Goal: Find specific page/section: Find specific page/section

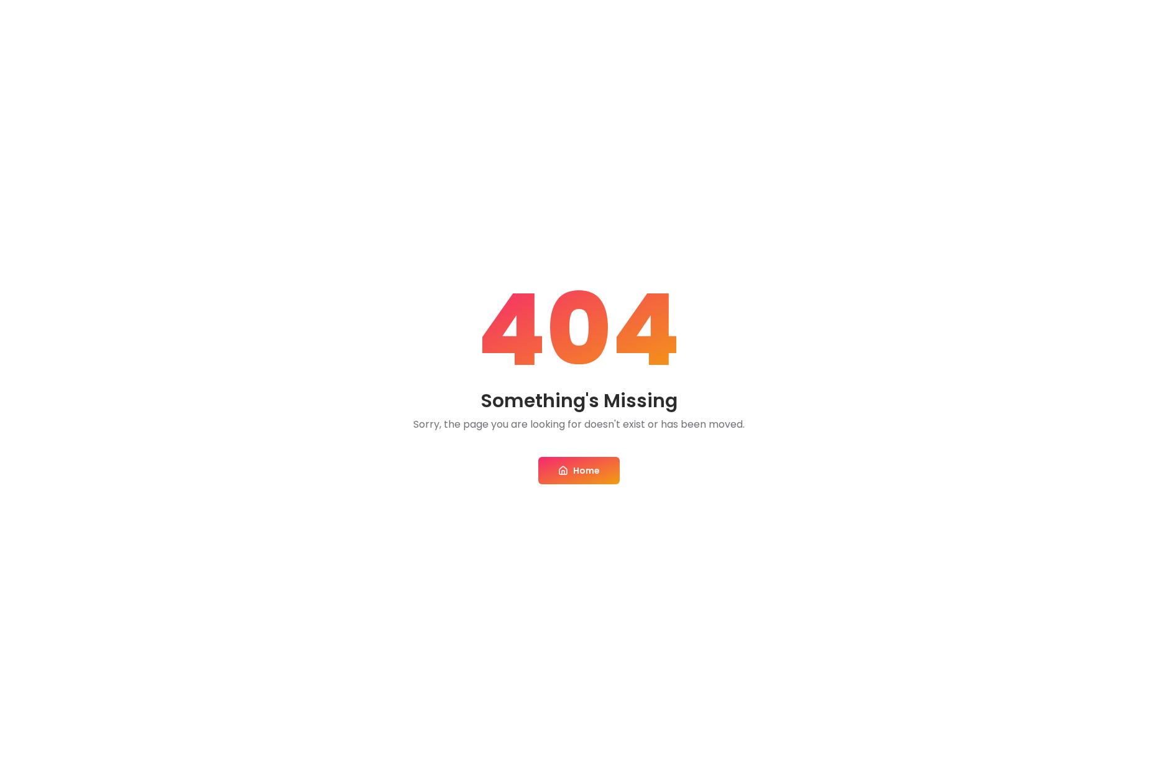
click at [570, 476] on link "Home" at bounding box center [578, 470] width 81 height 27
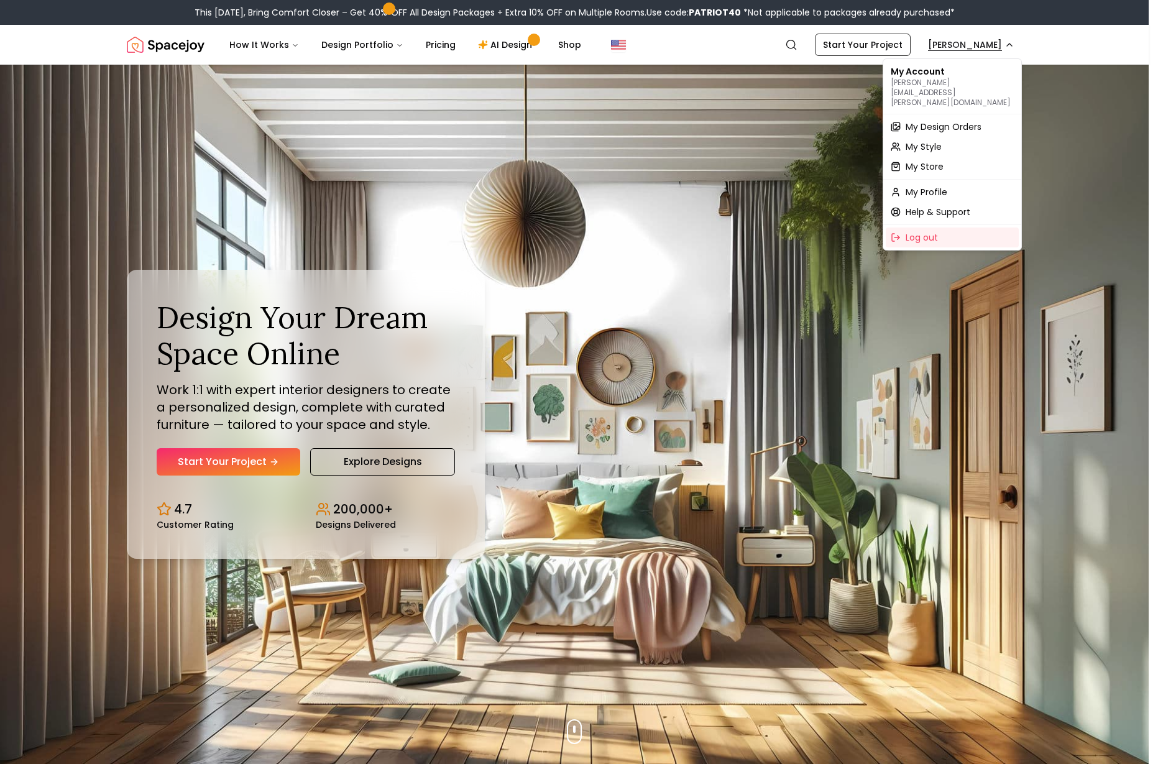
click at [957, 121] on span "My Design Orders" at bounding box center [944, 127] width 76 height 12
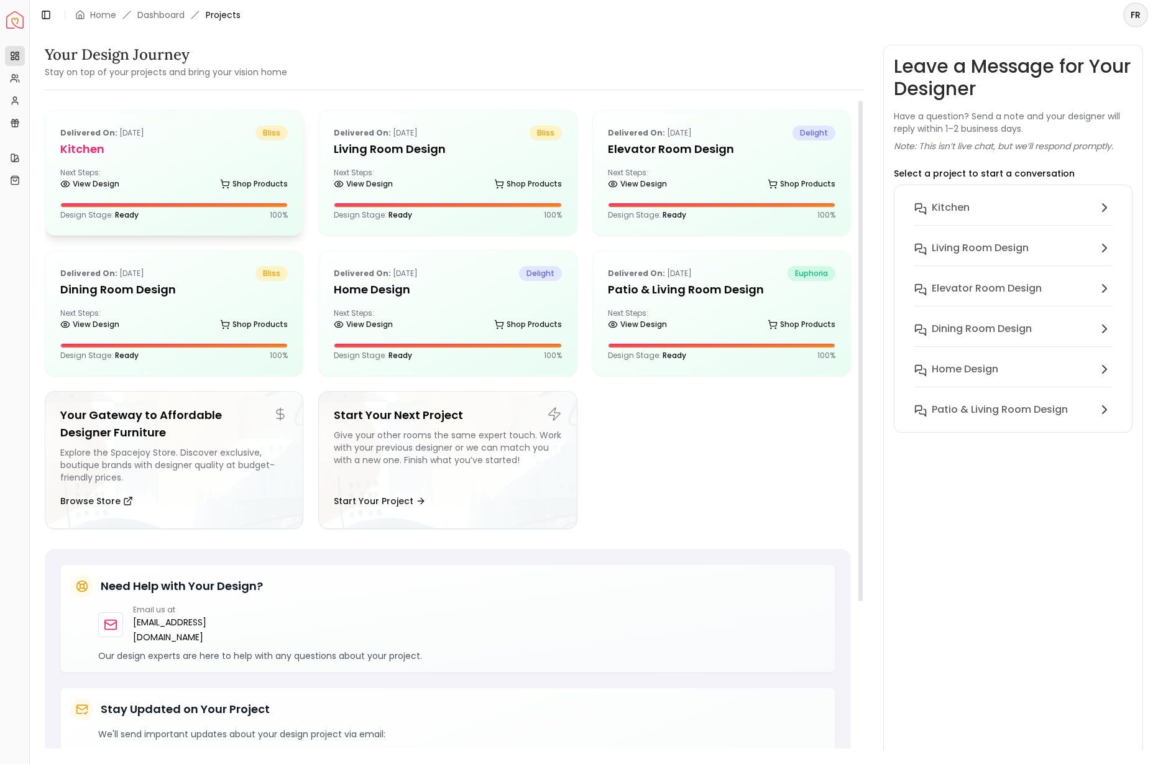
click at [120, 159] on div "Delivered on: Aug 19, 2025 bliss Kitchen Next Steps: View Design Shop Products …" at bounding box center [173, 173] width 257 height 124
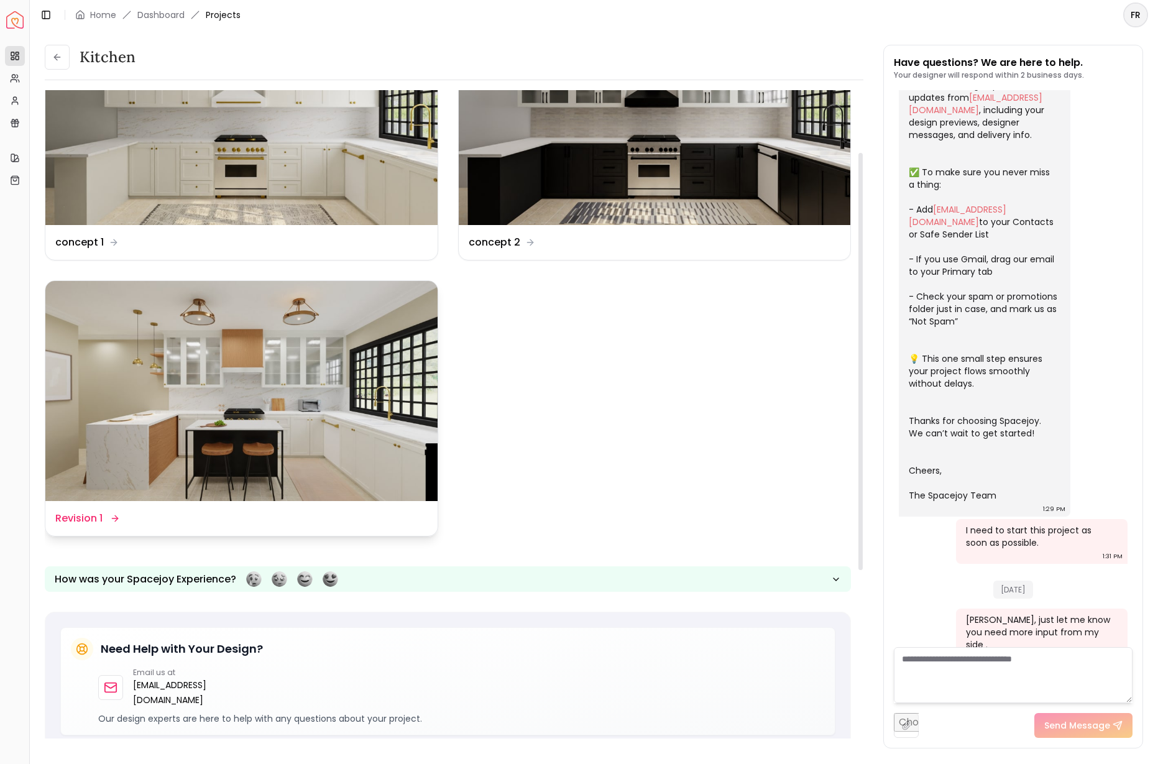
scroll to position [98, 0]
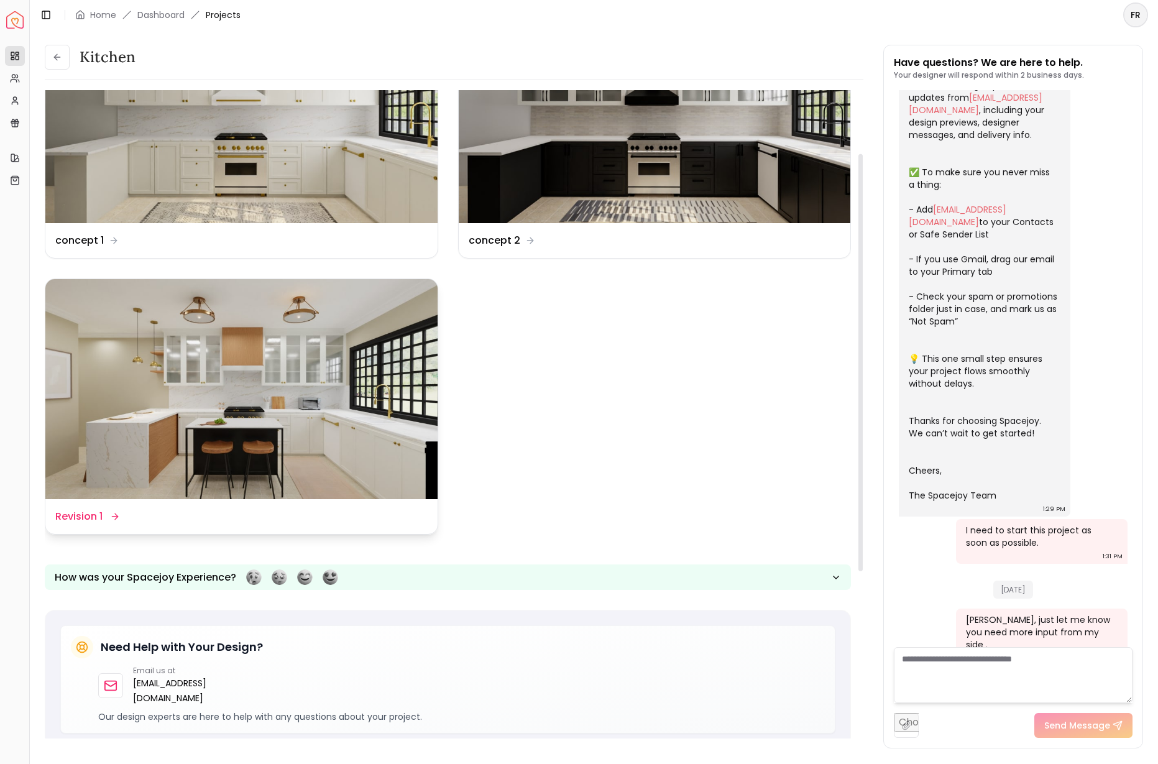
click at [257, 412] on img at bounding box center [241, 389] width 392 height 221
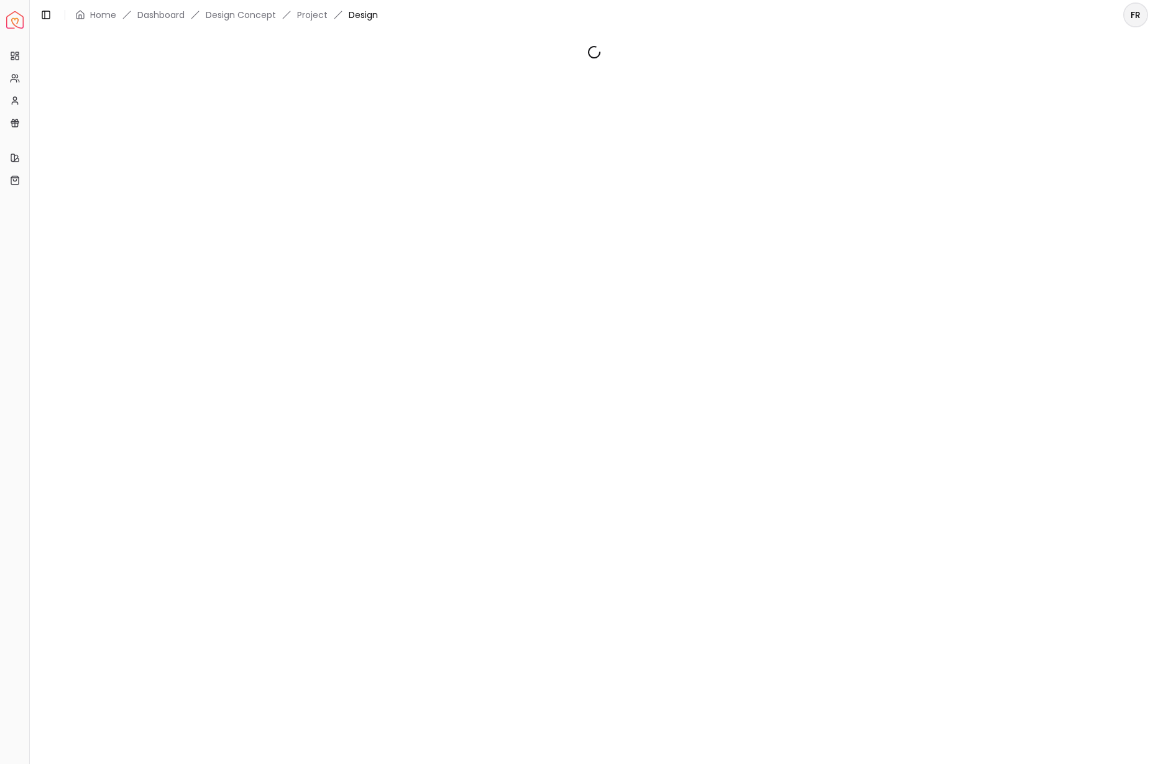
click at [257, 412] on div at bounding box center [594, 390] width 1128 height 721
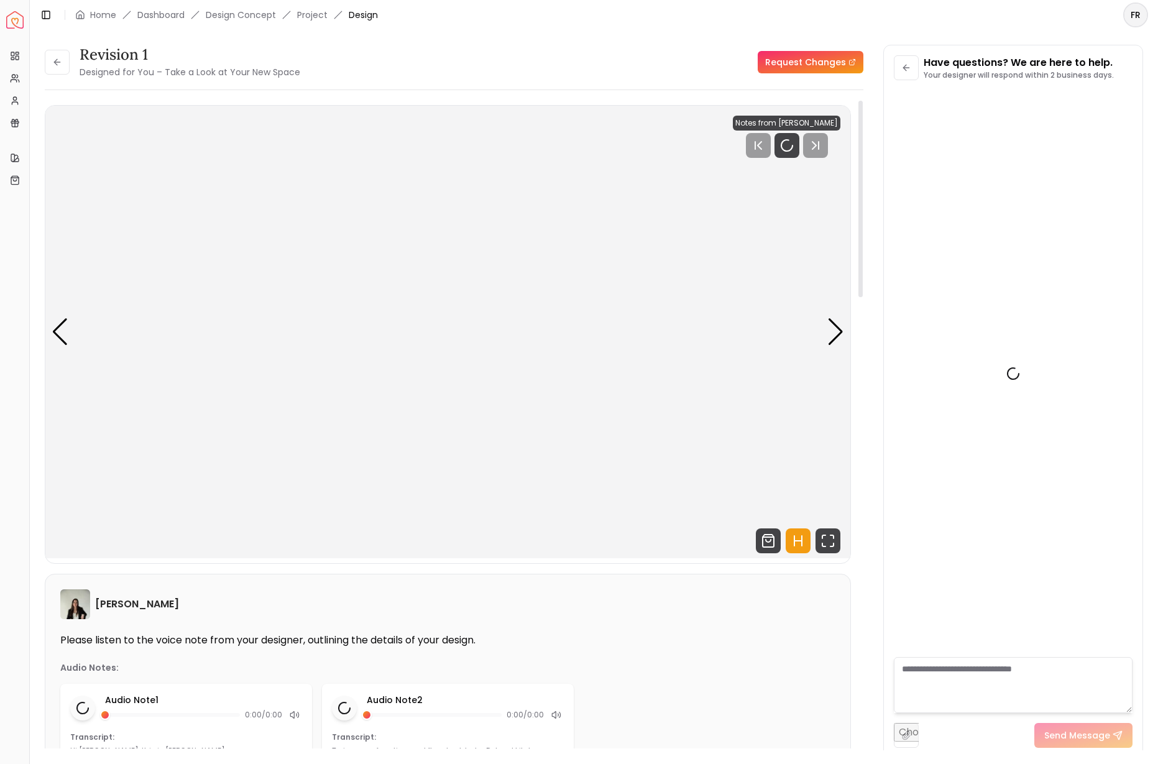
scroll to position [167, 0]
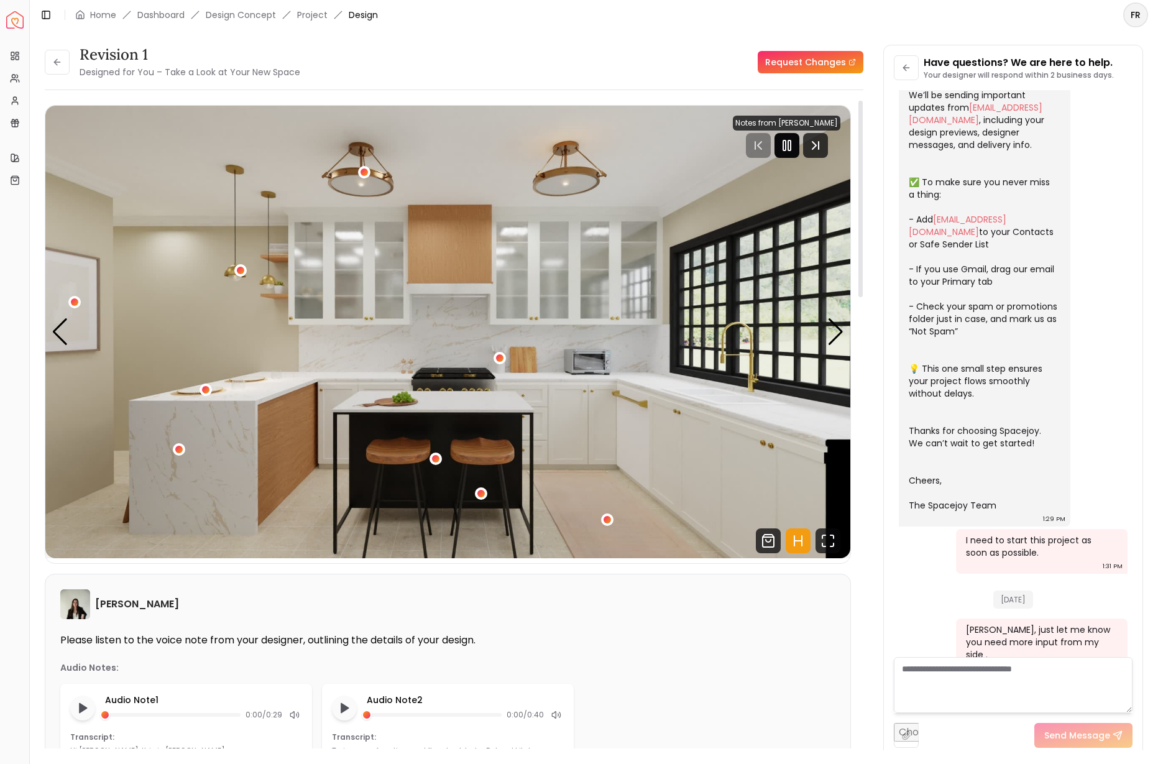
click at [791, 147] on icon "Pause" at bounding box center [787, 145] width 15 height 15
click at [826, 535] on icon "Fullscreen" at bounding box center [828, 540] width 25 height 25
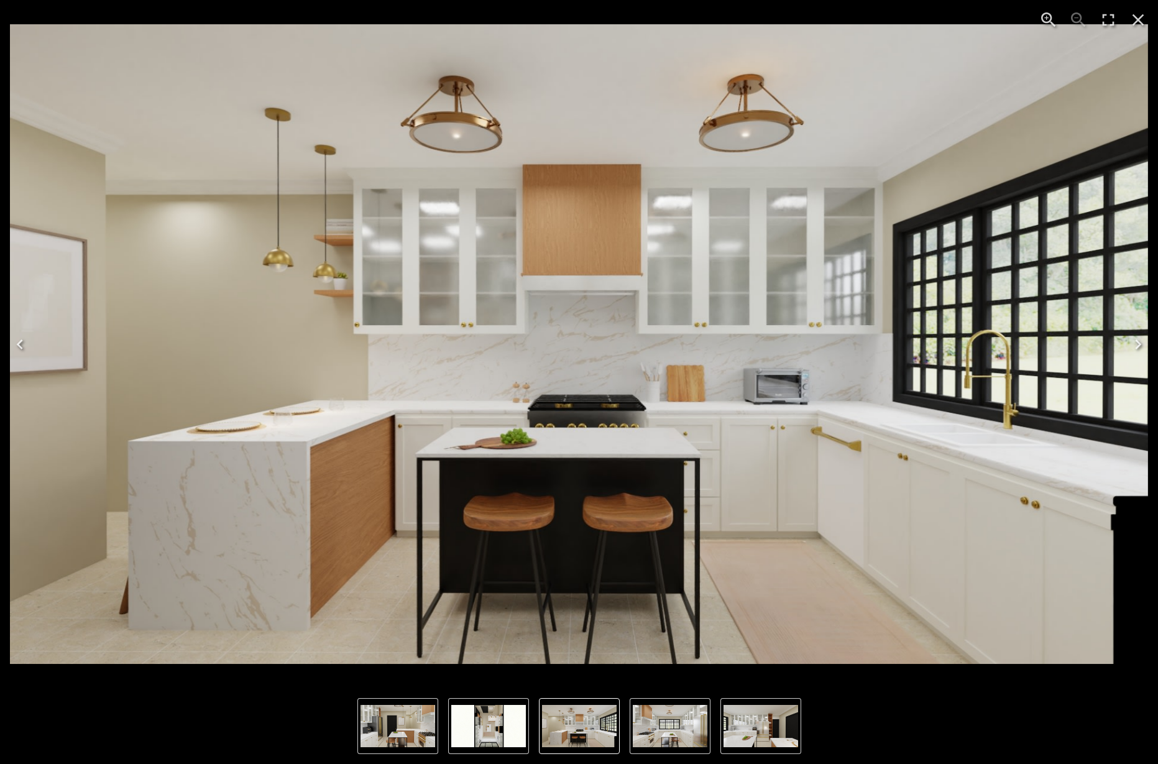
click at [574, 510] on img "1 of 6" at bounding box center [579, 344] width 1138 height 640
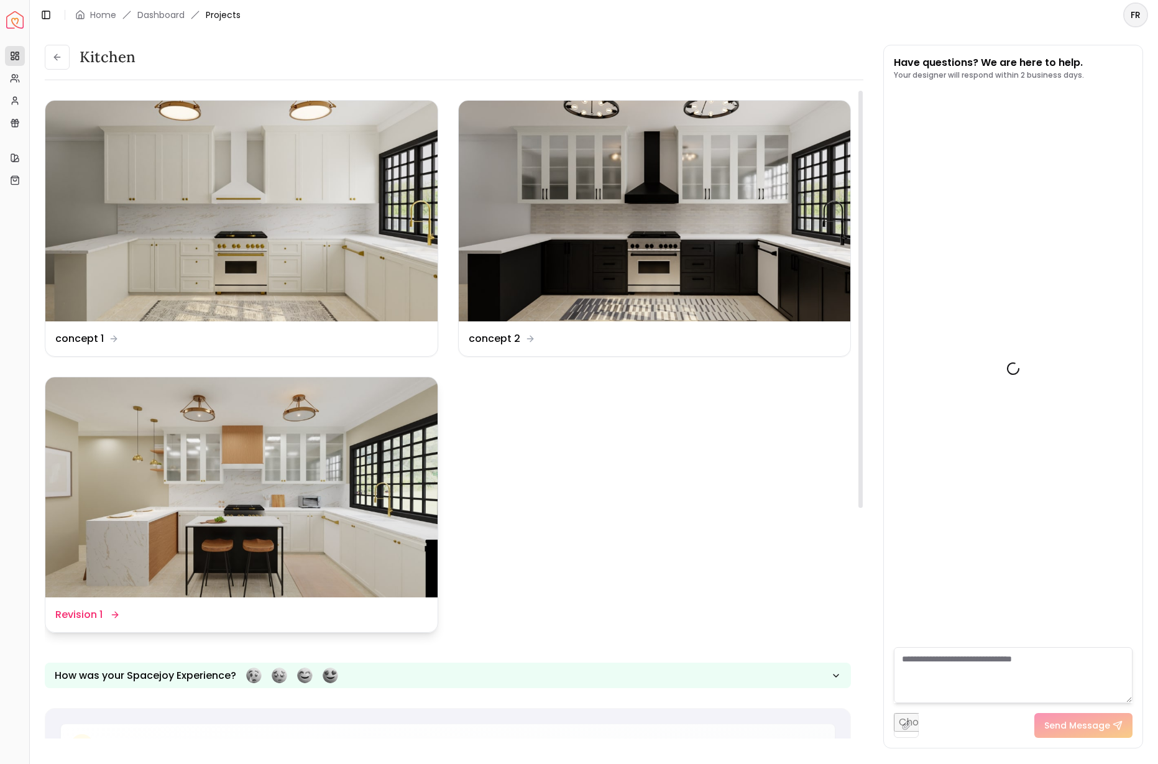
click at [357, 578] on img at bounding box center [241, 487] width 392 height 221
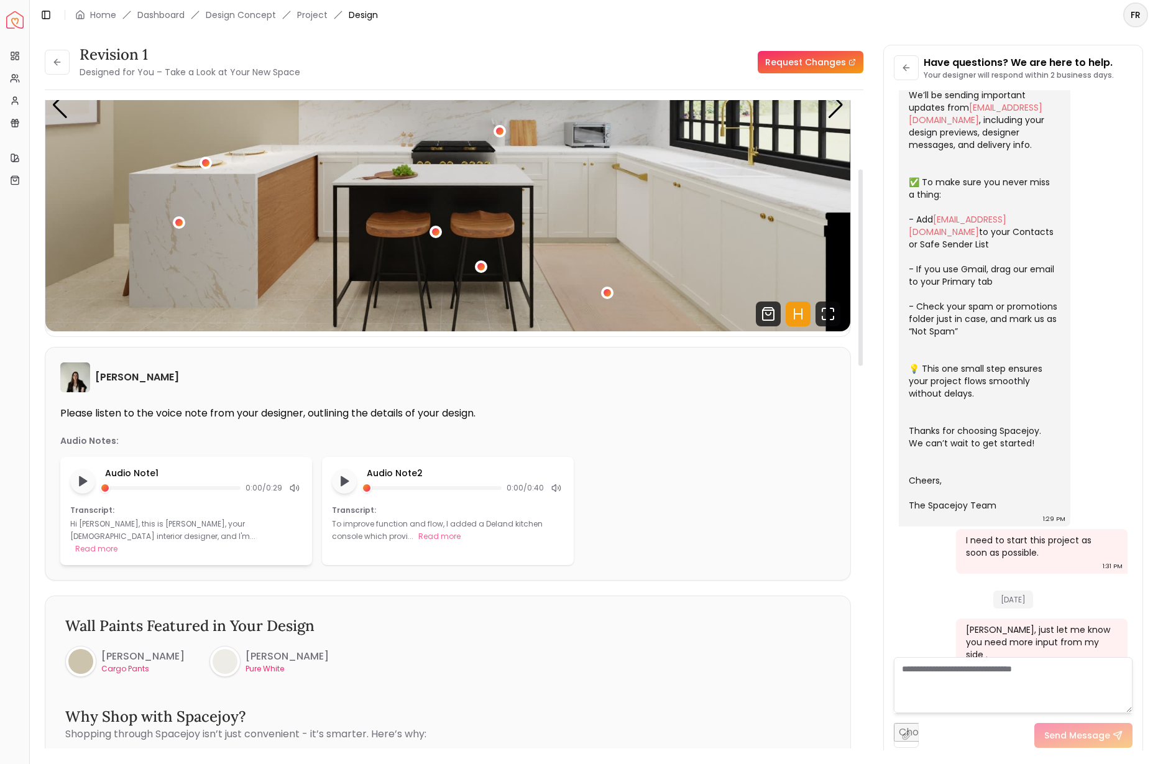
scroll to position [206, 0]
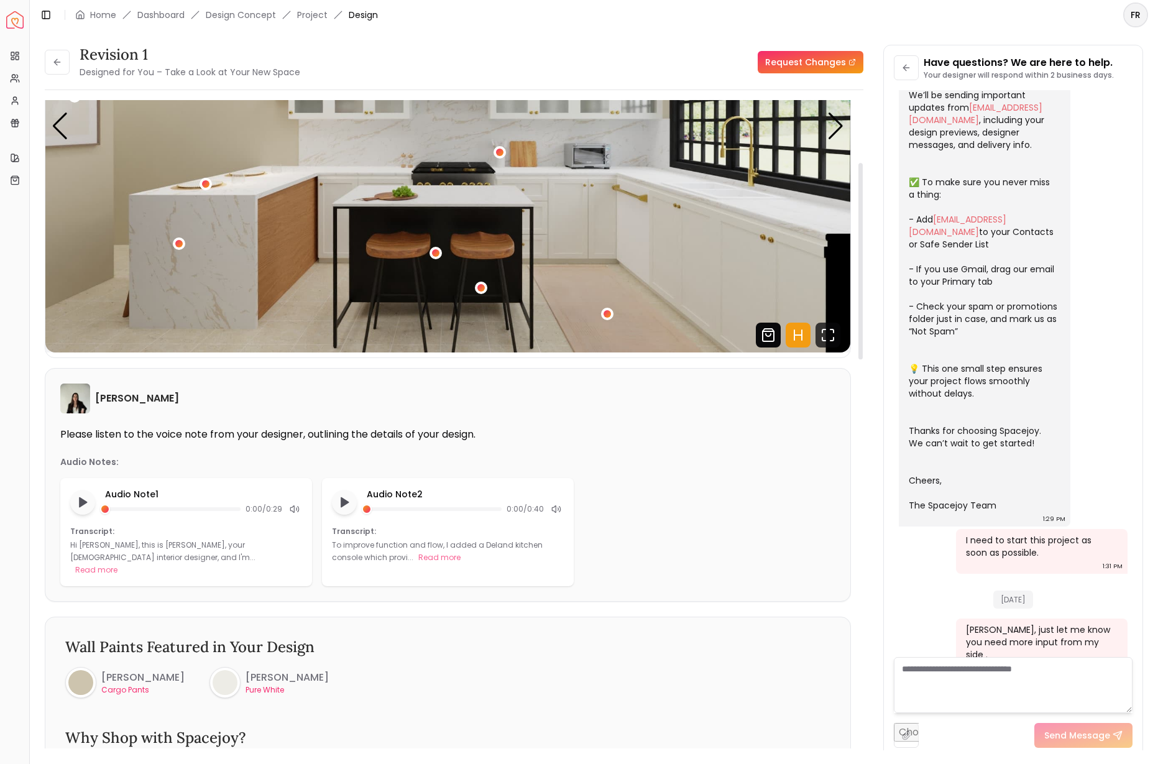
click at [764, 334] on icon "Shop Products from this design" at bounding box center [768, 335] width 25 height 25
click at [831, 131] on div "Next slide" at bounding box center [836, 126] width 17 height 27
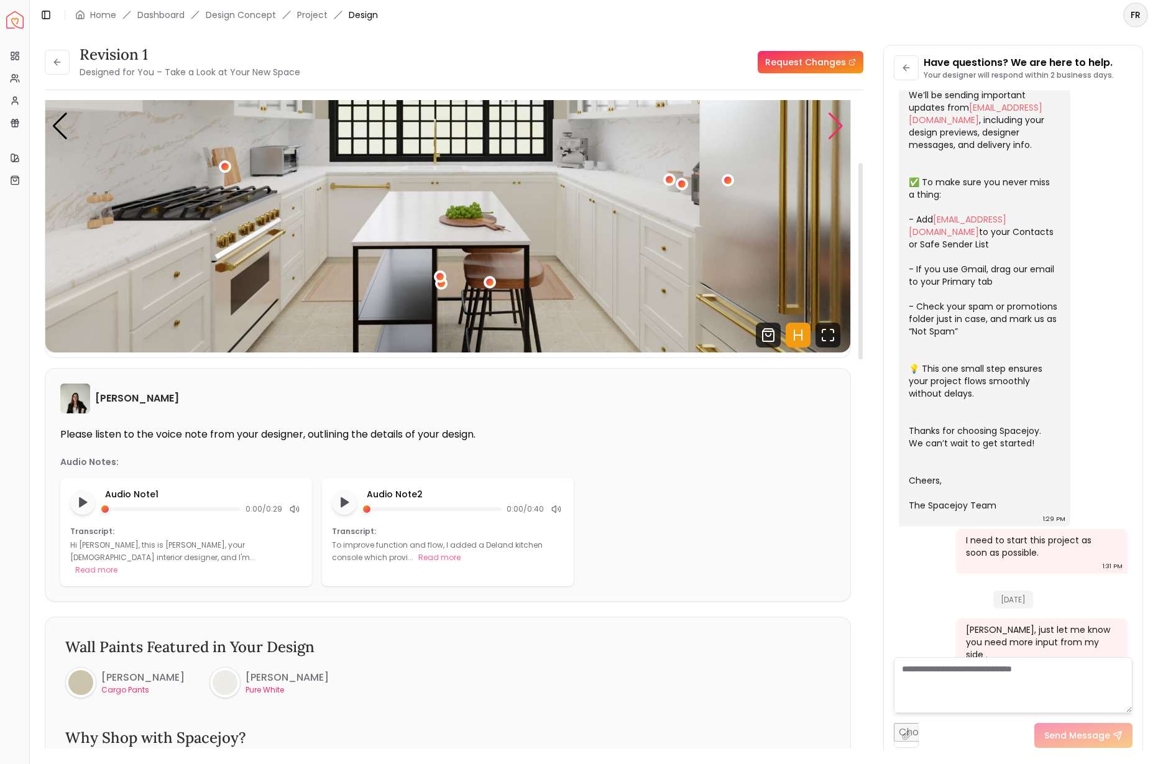
click at [831, 131] on div "Next slide" at bounding box center [836, 126] width 17 height 27
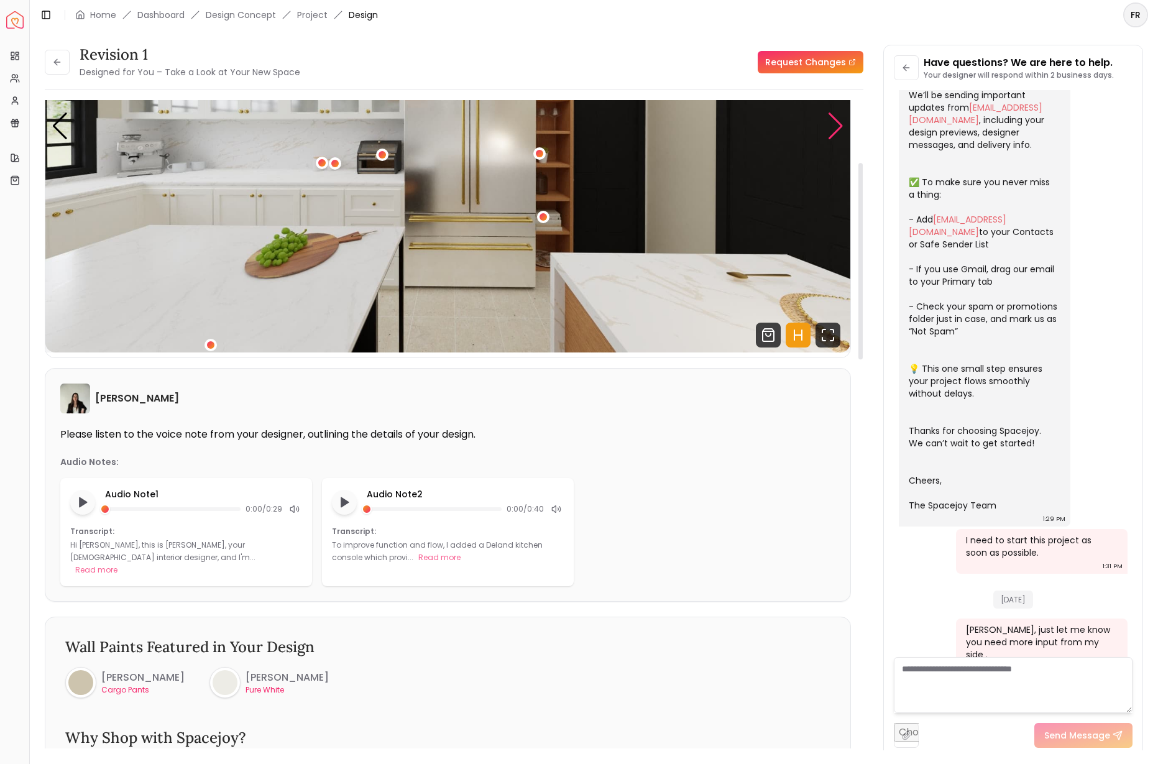
click at [831, 131] on div "Next slide" at bounding box center [836, 126] width 17 height 27
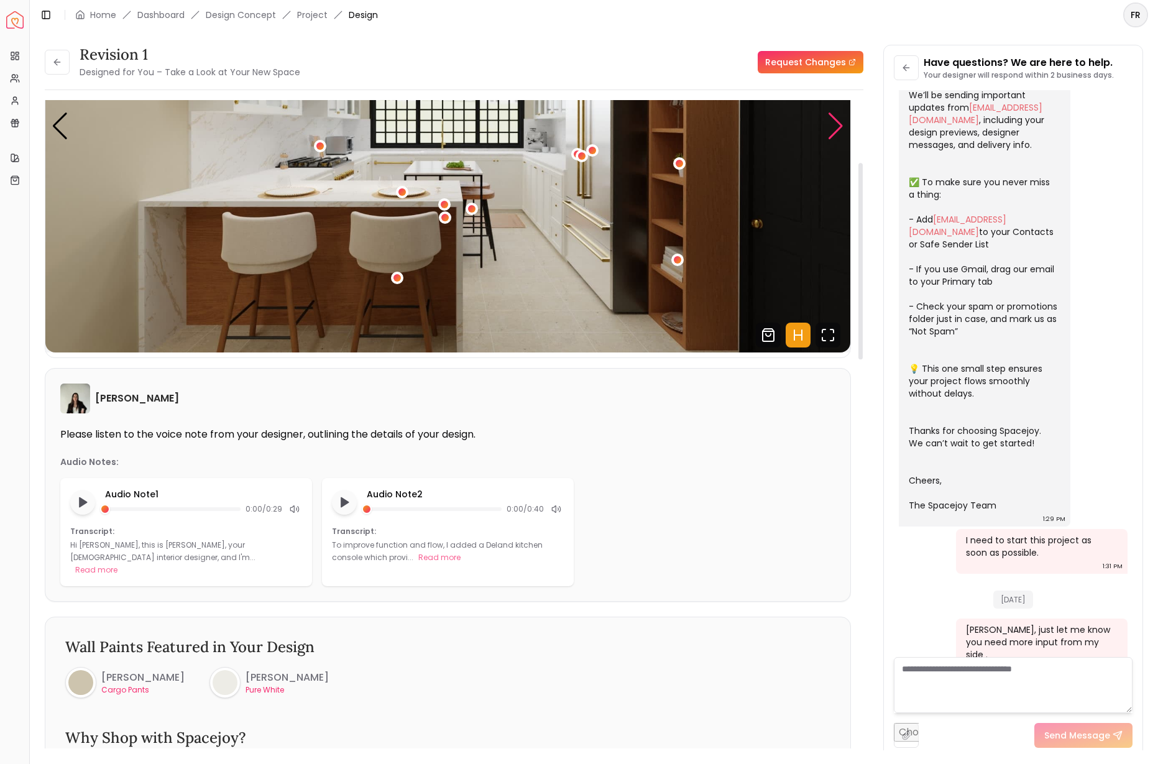
click at [831, 131] on div "Next slide" at bounding box center [836, 126] width 17 height 27
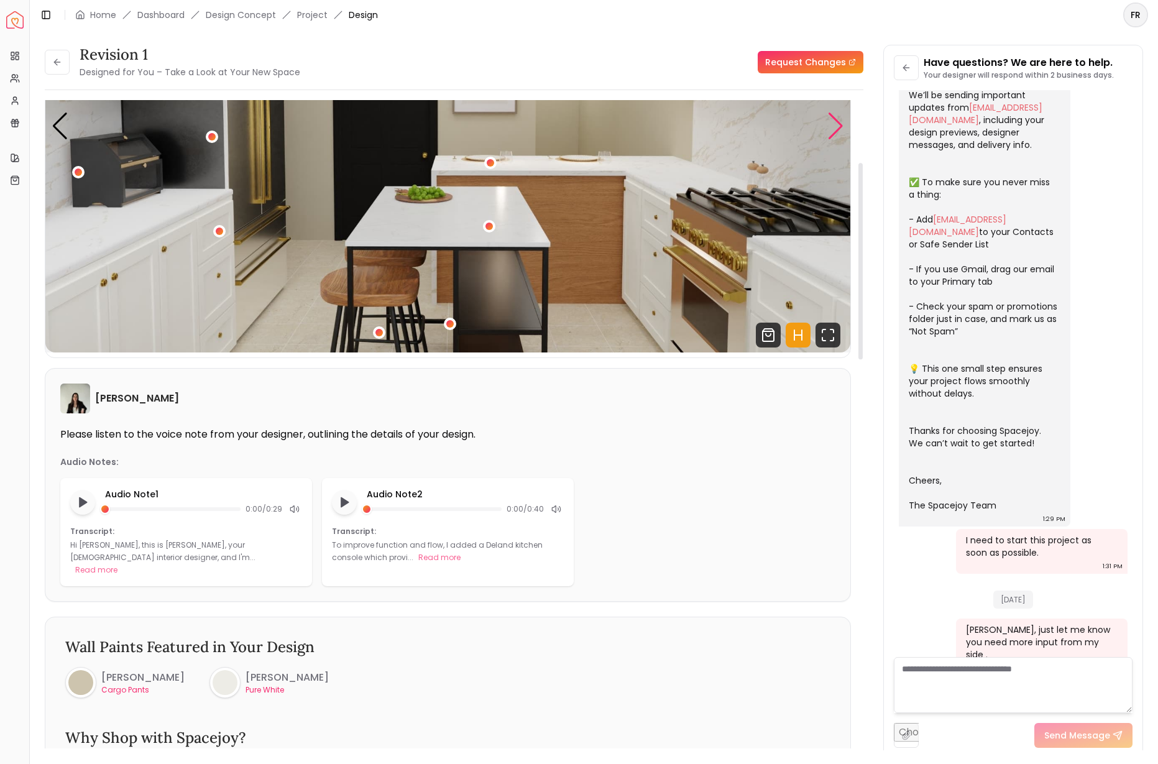
click at [831, 131] on div "Next slide" at bounding box center [836, 126] width 17 height 27
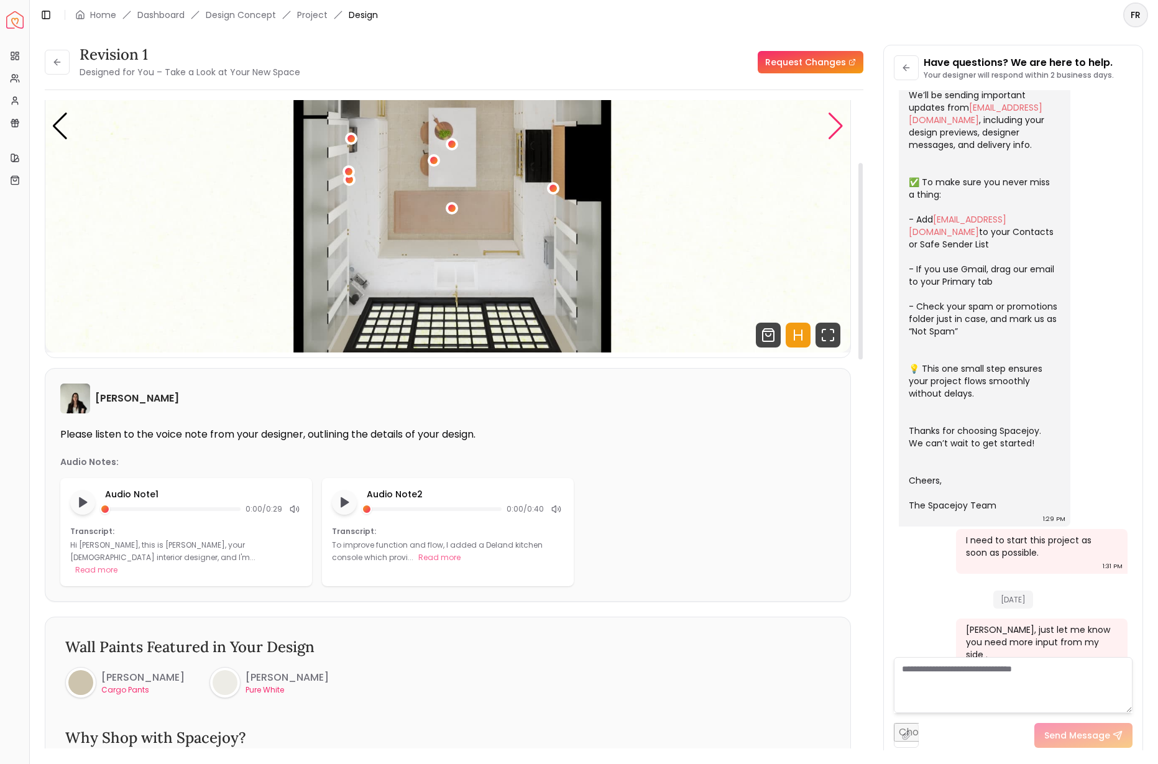
click at [831, 131] on div "Next slide" at bounding box center [836, 126] width 17 height 27
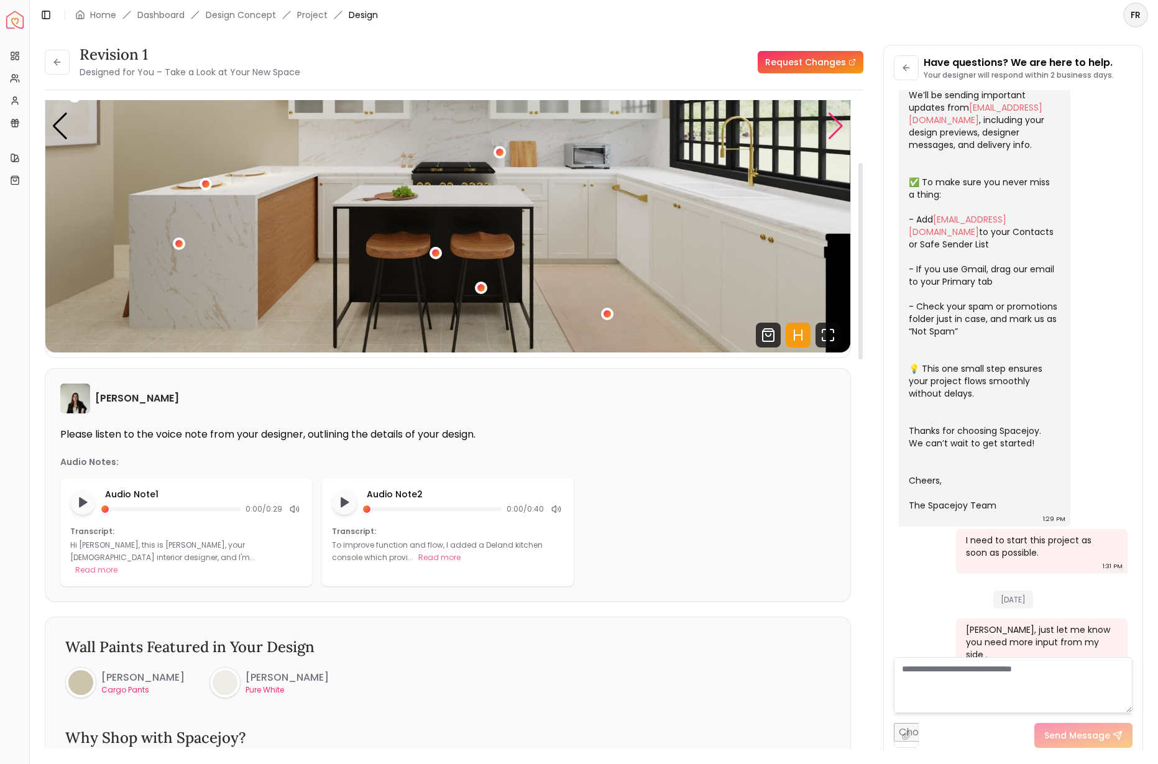
click at [831, 131] on div "Next slide" at bounding box center [836, 126] width 17 height 27
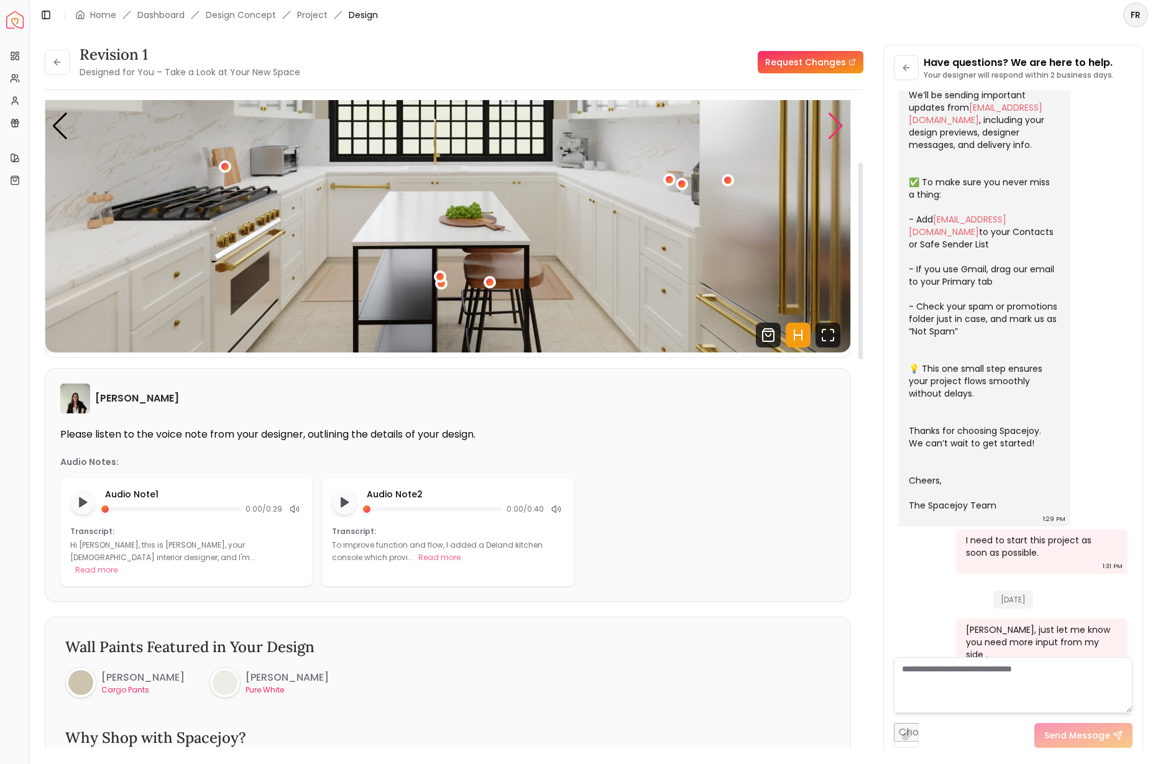
click at [831, 131] on div "Next slide" at bounding box center [836, 126] width 17 height 27
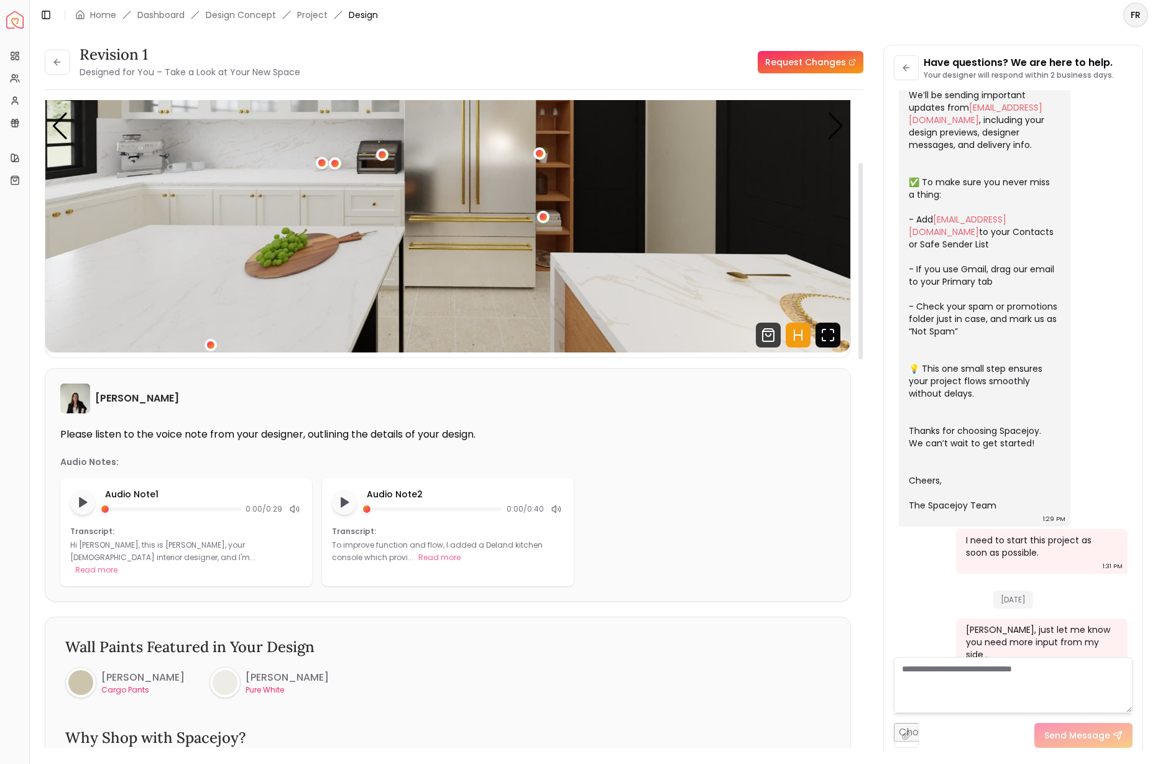
click at [833, 336] on icon "Fullscreen" at bounding box center [828, 335] width 25 height 25
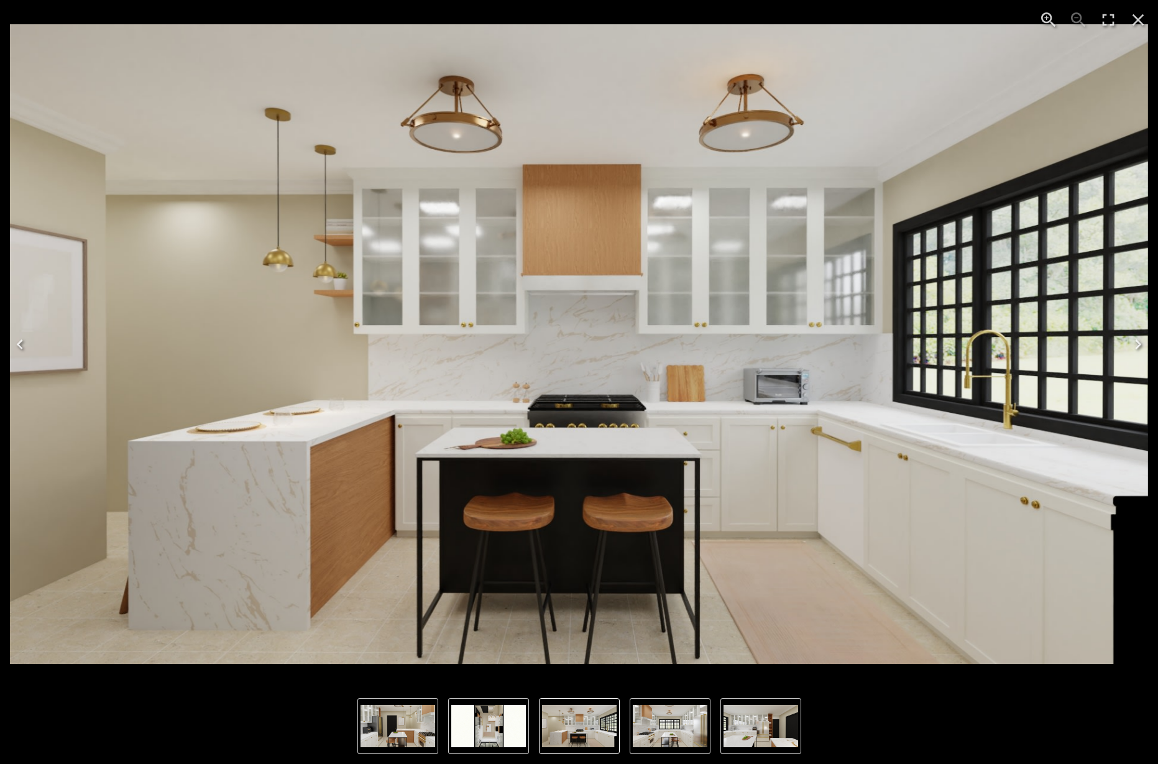
click at [833, 336] on img "1 of 6" at bounding box center [579, 344] width 1138 height 640
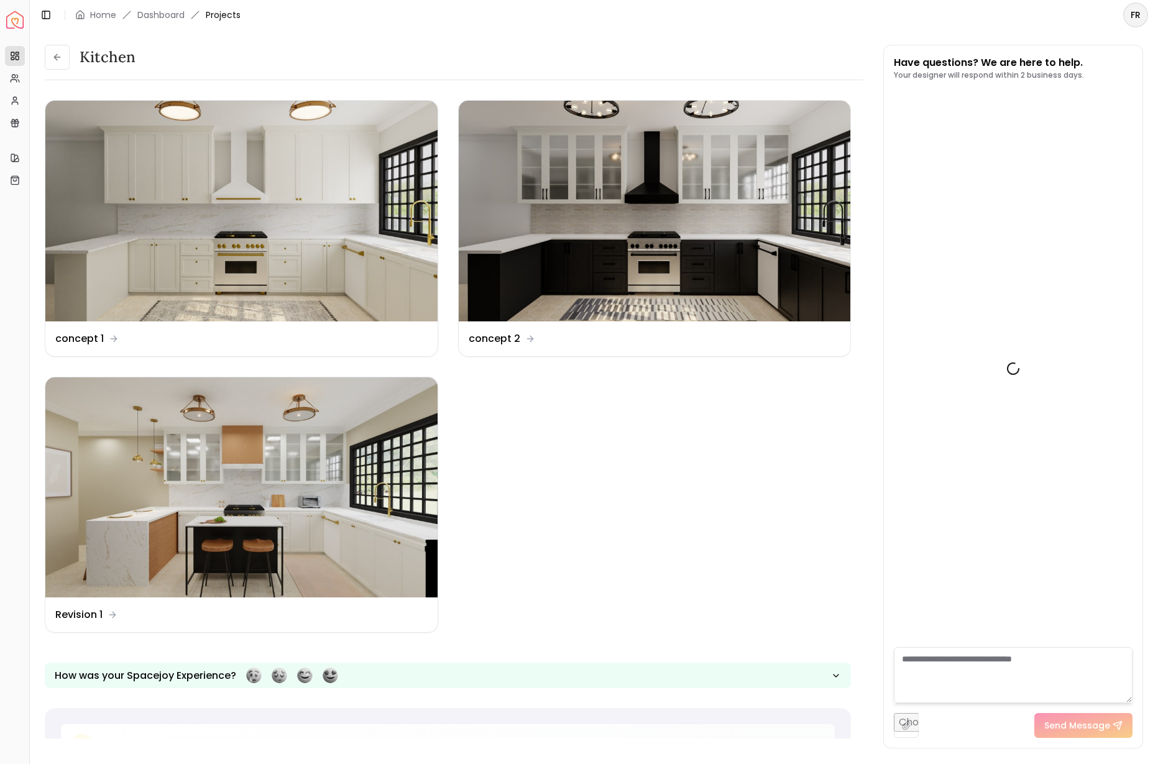
scroll to position [177, 0]
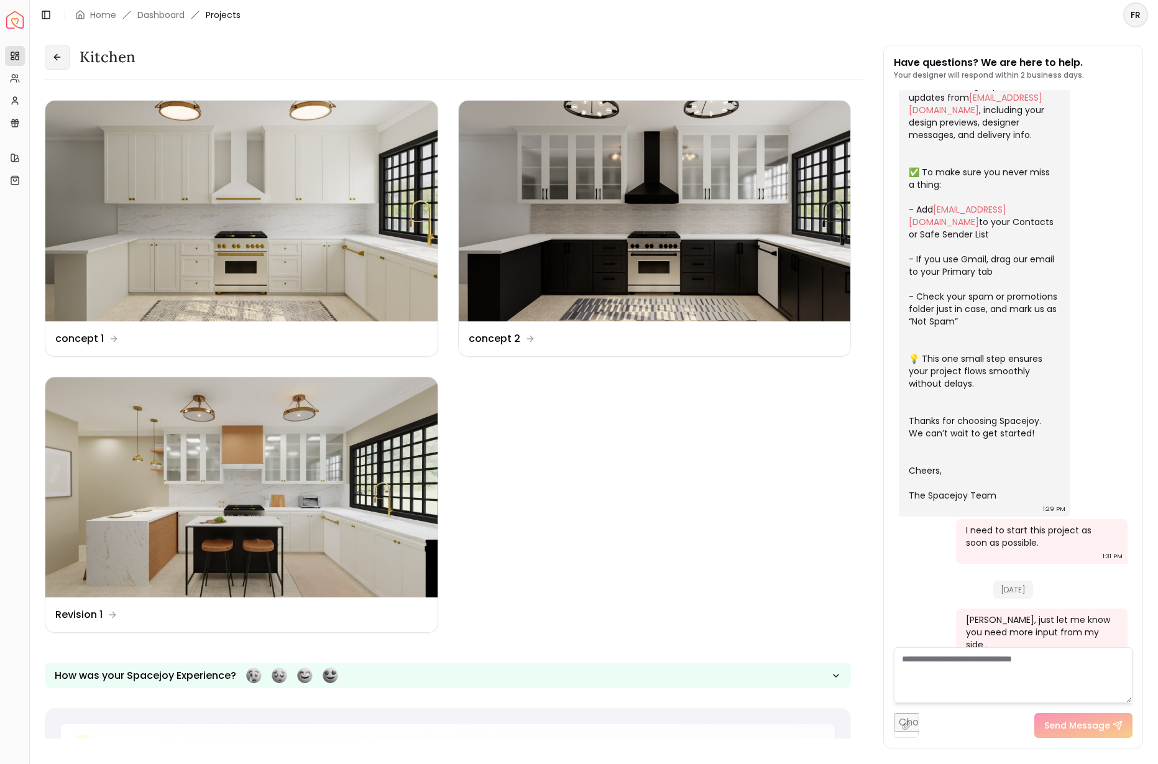
click at [55, 53] on icon at bounding box center [57, 57] width 10 height 10
